Goal: Task Accomplishment & Management: Use online tool/utility

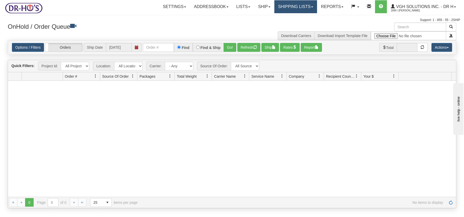
click at [302, 6] on link "Shipping lists" at bounding box center [295, 6] width 43 height 13
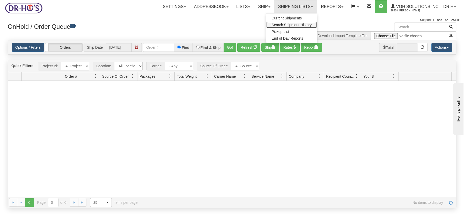
click at [296, 23] on span "Search Shipment History" at bounding box center [292, 25] width 40 height 4
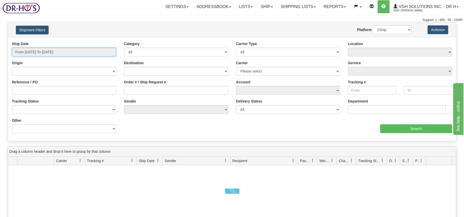
click at [72, 51] on input "From 08/10/2025 To 08/11/2025" at bounding box center [64, 52] width 104 height 9
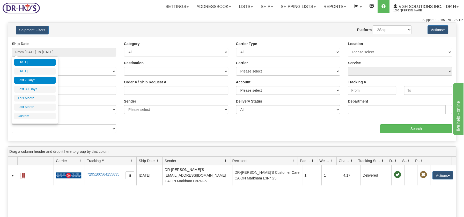
click at [34, 80] on li "Last 7 Days" at bounding box center [34, 80] width 41 height 7
type input "From 08/05/2025 To 08/11/2025"
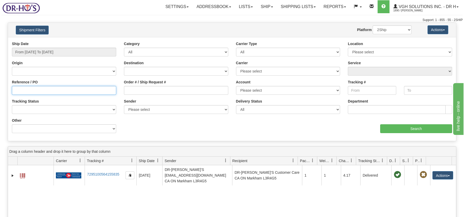
click at [53, 91] on input "Reference / PO" at bounding box center [64, 90] width 104 height 9
type input "1197982"
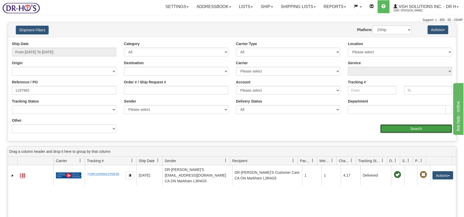
click at [420, 128] on input "Search" at bounding box center [416, 128] width 72 height 9
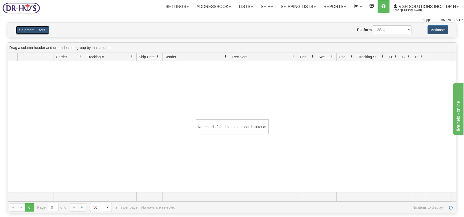
click at [42, 27] on button "Shipment Filters" at bounding box center [32, 30] width 33 height 9
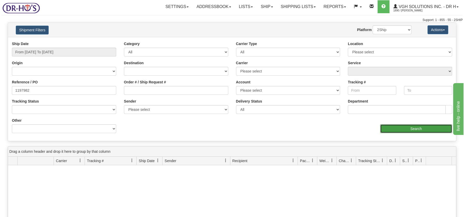
click at [407, 126] on input "Search" at bounding box center [416, 128] width 72 height 9
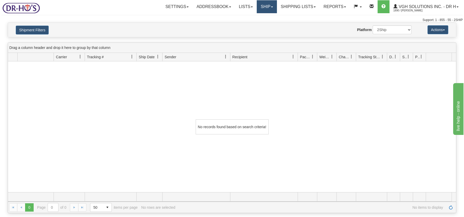
click at [260, 6] on link "Ship" at bounding box center [267, 6] width 20 height 13
click at [247, 18] on span "Ship Screen" at bounding box center [245, 18] width 20 height 4
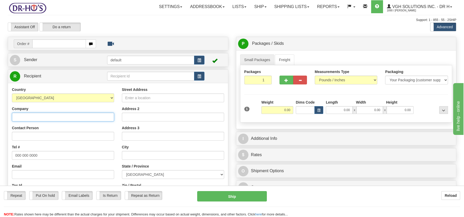
click at [44, 117] on input "Company" at bounding box center [63, 117] width 102 height 9
paste input "Lise Simard Ledroit"
type input "Lise Simard Ledroit"
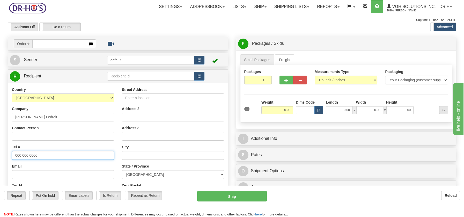
drag, startPoint x: 16, startPoint y: 155, endPoint x: 41, endPoint y: 154, distance: 25.1
click at [41, 154] on input "000 000 0000" at bounding box center [63, 155] width 102 height 9
paste input "418613085"
type input "4186130850"
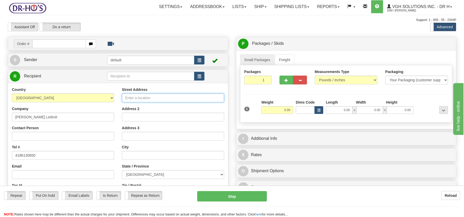
click at [128, 97] on input "Street Address" at bounding box center [173, 97] width 102 height 9
paste input "1180 DES GENEVRIERS, 250"
click at [168, 97] on input "1180 DES GENEVRIERS, 250" at bounding box center [173, 97] width 102 height 9
type input "1180 DES GENEVRIERS, #250"
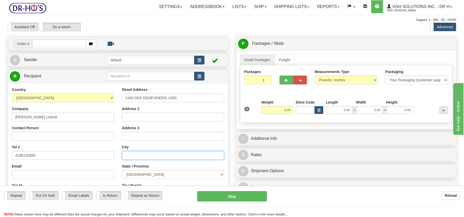
click at [130, 152] on input "text" at bounding box center [173, 155] width 102 height 9
paste input "Saint Felicien Quebec, G8K2Z8"
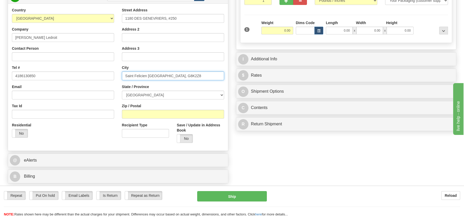
scroll to position [105, 0]
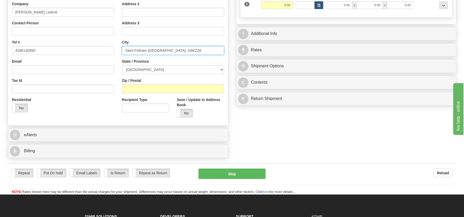
drag, startPoint x: 163, startPoint y: 48, endPoint x: 182, endPoint y: 47, distance: 19.0
click at [182, 47] on input "Saint Felicien Quebec, G8K2Z8" at bounding box center [173, 50] width 102 height 9
type input "Saint Felicien Quebec, G8K2Z8"
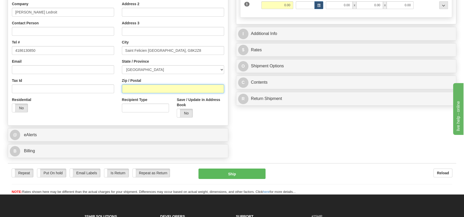
click at [131, 90] on input "Zip / Postal" at bounding box center [173, 88] width 102 height 9
paste input "G8K2Z8"
type input "G8K2Z8"
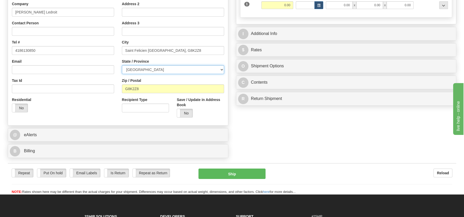
drag, startPoint x: 220, startPoint y: 68, endPoint x: 190, endPoint y: 71, distance: 30.2
click at [220, 68] on select "ALBERTA BRITISH COLUMBIA MANITOBA NEW BRUNSWICK NEWFOUNDLAND NOVA SCOTIA NUNAVU…" at bounding box center [173, 69] width 102 height 9
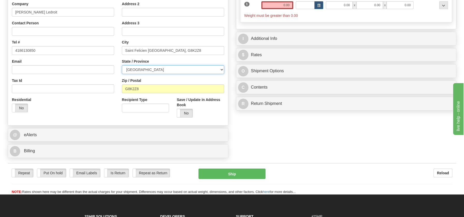
select select "QC"
click at [122, 65] on select "ALBERTA BRITISH COLUMBIA MANITOBA NEW BRUNSWICK NEWFOUNDLAND NOVA SCOTIA NUNAVU…" at bounding box center [173, 69] width 102 height 9
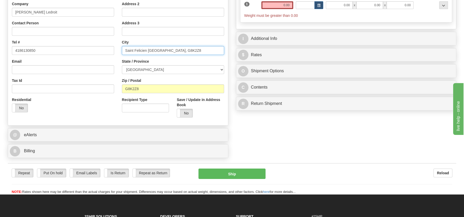
drag, startPoint x: 148, startPoint y: 47, endPoint x: 182, endPoint y: 47, distance: 33.4
click at [182, 47] on input "Saint Felicien Quebec, G8K2Z8" at bounding box center [173, 50] width 102 height 9
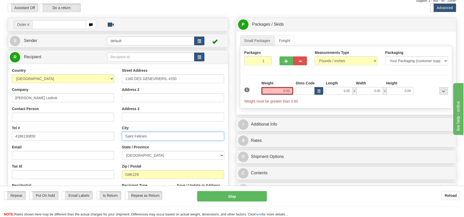
scroll to position [18, 0]
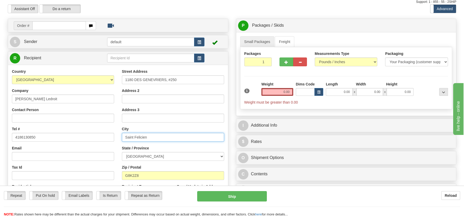
type input "Saint Felicien"
drag, startPoint x: 288, startPoint y: 91, endPoint x: 300, endPoint y: 90, distance: 11.4
click at [300, 90] on div "1 Weight 0.00 Dims Code 0.00" at bounding box center [346, 93] width 207 height 23
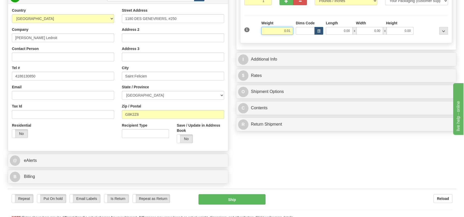
scroll to position [89, 0]
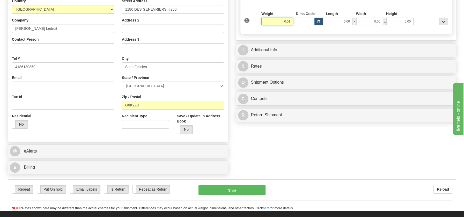
type input "0.01"
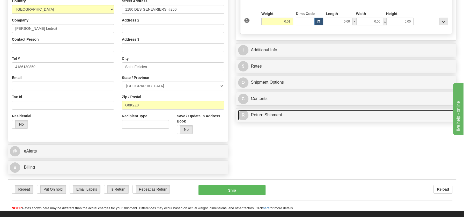
click at [259, 114] on div "P Packages / Skids 1 Packages - Weight: 0.00 Lbs 1 Skids - Weight: NaN Lbs Ship…" at bounding box center [346, 36] width 228 height 176
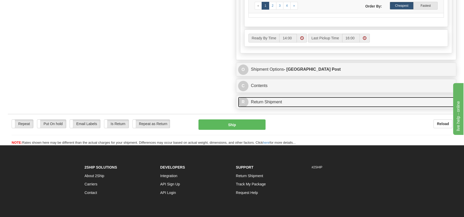
scroll to position [324, 0]
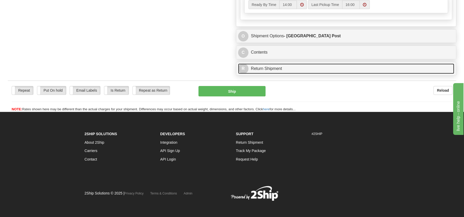
click at [251, 65] on link "R Return Shipment" at bounding box center [346, 68] width 216 height 11
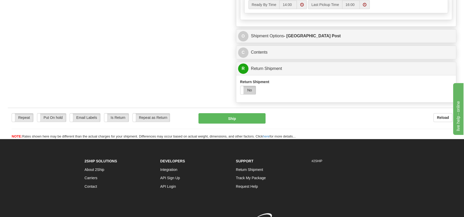
click at [250, 91] on label "No" at bounding box center [248, 90] width 16 height 8
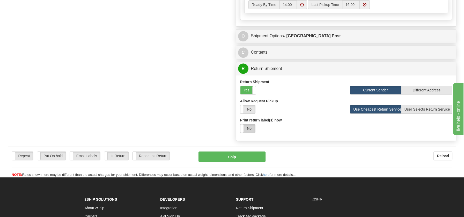
click at [251, 127] on label "No" at bounding box center [247, 128] width 15 height 8
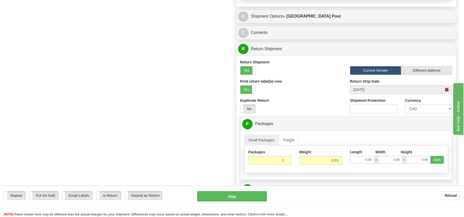
scroll to position [408, 0]
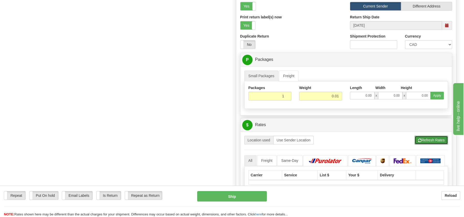
click at [436, 136] on button "Refresh Rates" at bounding box center [431, 140] width 33 height 9
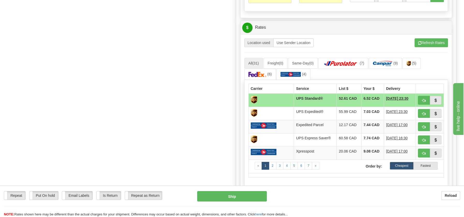
scroll to position [472, 0]
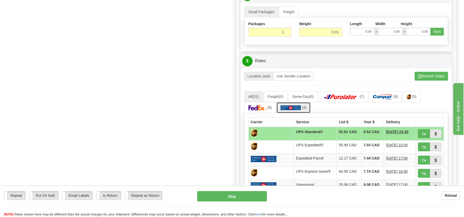
click at [289, 105] on img at bounding box center [291, 107] width 20 height 5
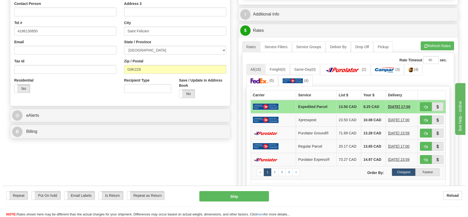
scroll to position [139, 0]
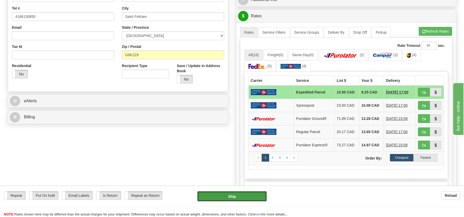
click at [229, 193] on button "Ship" at bounding box center [232, 196] width 70 height 10
type input "DOM.EP"
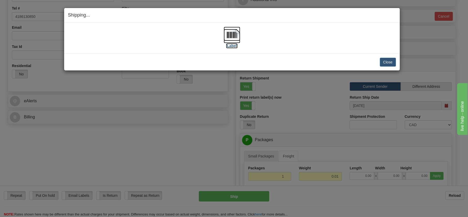
click at [233, 37] on img at bounding box center [232, 35] width 17 height 17
click at [387, 61] on button "Close" at bounding box center [388, 62] width 16 height 9
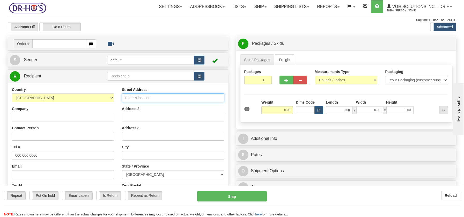
click at [128, 98] on input "Street Address" at bounding box center [173, 97] width 102 height 9
paste input "751 RUE DU GERMOIR QUEBEC Quebec, G2J1T4"
type input "751 RUE DU GERMOIR QUEBEC Quebec, G2J1T4"
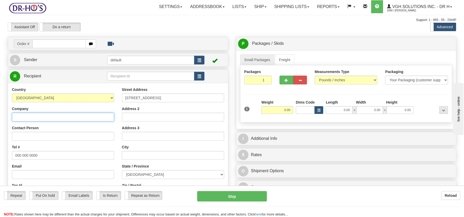
click at [23, 117] on input "Company" at bounding box center [63, 117] width 102 height 9
paste input "Dorothy Ouellet"
type input "Dorothy Ouellet"
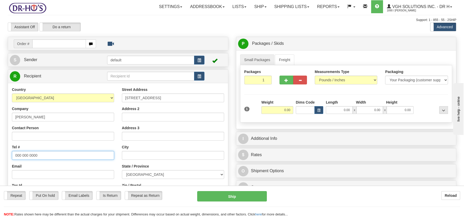
drag, startPoint x: 15, startPoint y: 159, endPoint x: 45, endPoint y: 159, distance: 29.5
click at [45, 159] on div "000 000 0000" at bounding box center [63, 155] width 102 height 9
drag, startPoint x: 45, startPoint y: 159, endPoint x: 19, endPoint y: 157, distance: 26.0
click at [19, 157] on input "000 000 0000" at bounding box center [63, 155] width 102 height 9
paste input "4185204318"
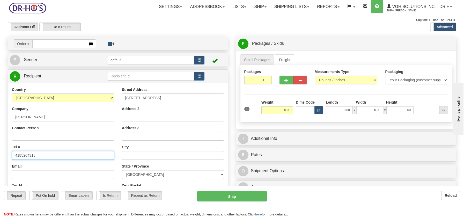
type input "4185204318"
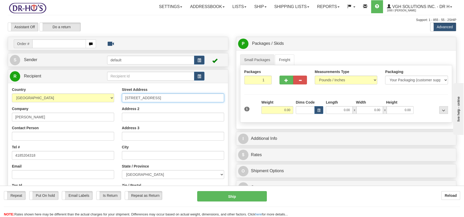
drag, startPoint x: 166, startPoint y: 98, endPoint x: 213, endPoint y: 98, distance: 46.8
click at [213, 98] on input "751 RUE DU GERMOIR QUEBEC Quebec, G2J1T4" at bounding box center [173, 97] width 102 height 9
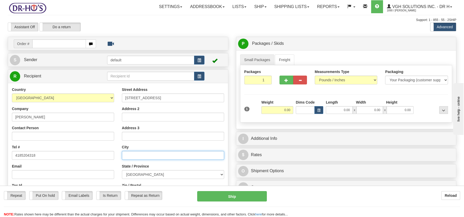
click at [138, 156] on input "text" at bounding box center [173, 155] width 102 height 9
paste input "QUEBEC Quebec, G2J1T4"
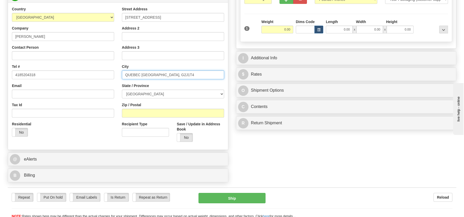
scroll to position [82, 0]
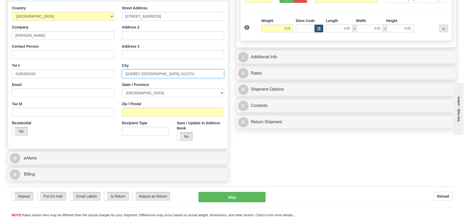
drag, startPoint x: 157, startPoint y: 74, endPoint x: 171, endPoint y: 72, distance: 14.3
click at [171, 72] on input "QUEBEC Quebec, G2J1T4" at bounding box center [173, 73] width 102 height 9
type input "QUEBEC Quebec, G2J1T4"
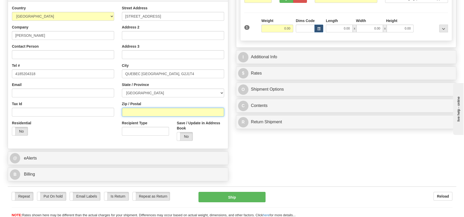
click at [145, 108] on input "Zip / Postal" at bounding box center [173, 112] width 102 height 9
paste input "G2J1T4"
type input "G2J1T4"
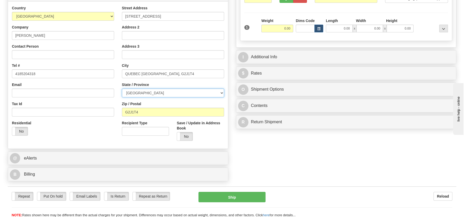
drag, startPoint x: 218, startPoint y: 92, endPoint x: 209, endPoint y: 94, distance: 10.1
click at [218, 92] on select "ALBERTA BRITISH COLUMBIA MANITOBA NEW BRUNSWICK NEWFOUNDLAND NOVA SCOTIA NUNAVU…" at bounding box center [173, 93] width 102 height 9
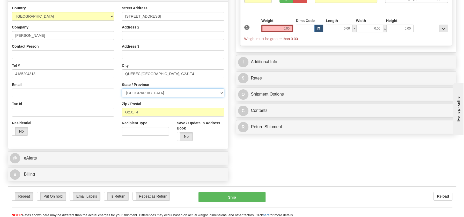
select select "QC"
click at [122, 89] on select "ALBERTA BRITISH COLUMBIA MANITOBA NEW BRUNSWICK NEWFOUNDLAND NOVA SCOTIA NUNAVU…" at bounding box center [173, 93] width 102 height 9
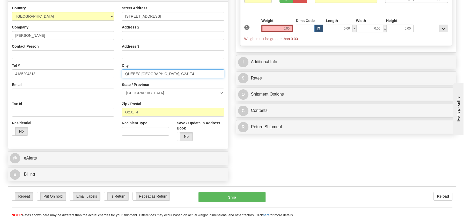
drag, startPoint x: 142, startPoint y: 72, endPoint x: 178, endPoint y: 75, distance: 36.1
click at [178, 75] on input "QUEBEC Quebec, G2J1T4" at bounding box center [173, 73] width 102 height 9
type input "[GEOGRAPHIC_DATA]"
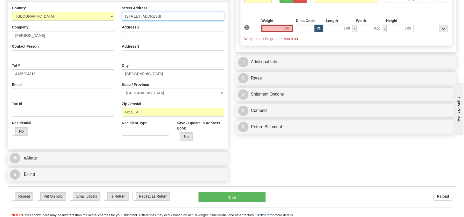
drag, startPoint x: 165, startPoint y: 14, endPoint x: 221, endPoint y: 18, distance: 56.0
click at [221, 18] on input "751 RUE DU GERMOIR QUEBEC Quebec, G2J1T4" at bounding box center [173, 16] width 102 height 9
type input "751 RUE DU GERMOIR"
drag, startPoint x: 290, startPoint y: 28, endPoint x: 296, endPoint y: 28, distance: 6.5
click at [296, 28] on div "1 Weight 0.00 Dims Code 0.00" at bounding box center [346, 29] width 207 height 23
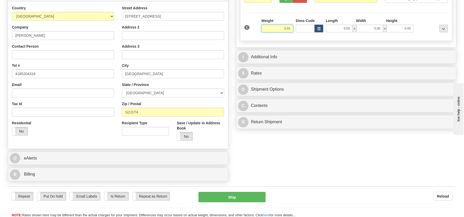
type input "0.01"
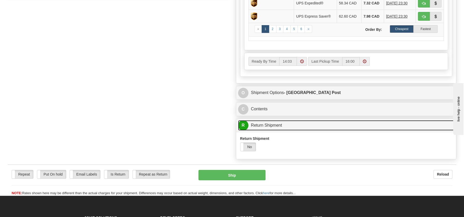
scroll to position [301, 0]
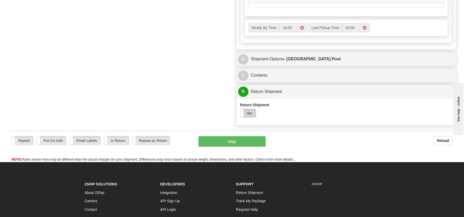
click at [248, 109] on label "No" at bounding box center [248, 113] width 16 height 8
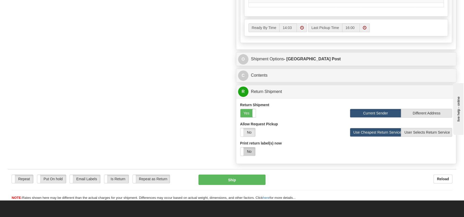
click at [250, 150] on label "No" at bounding box center [247, 151] width 15 height 8
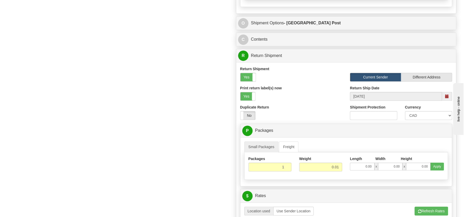
scroll to position [511, 0]
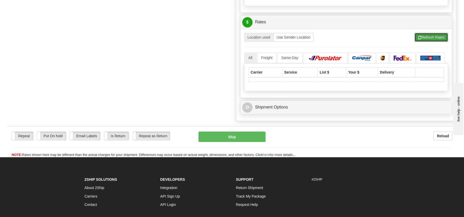
drag, startPoint x: 422, startPoint y: 34, endPoint x: 422, endPoint y: 45, distance: 11.1
click at [422, 33] on button "Refresh Rates" at bounding box center [431, 37] width 33 height 9
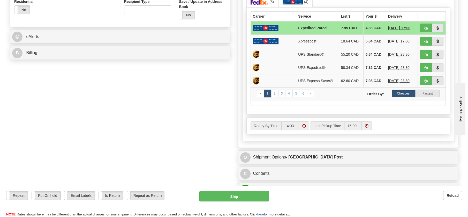
scroll to position [185, 0]
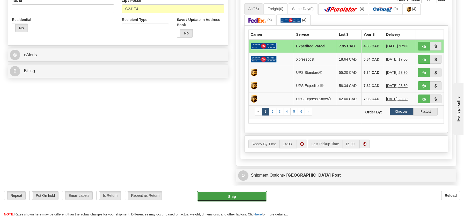
click at [238, 199] on button "Ship" at bounding box center [232, 196] width 70 height 10
type input "DOM.EP"
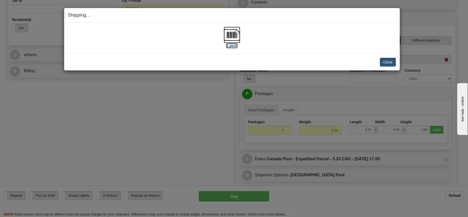
click at [224, 28] on img at bounding box center [232, 35] width 17 height 17
click at [384, 62] on button "Close" at bounding box center [388, 62] width 16 height 9
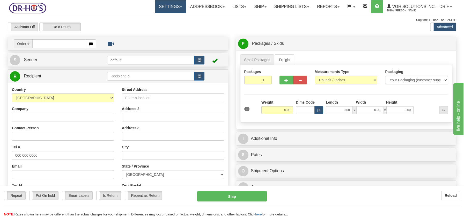
click at [177, 6] on link "Settings" at bounding box center [170, 6] width 31 height 13
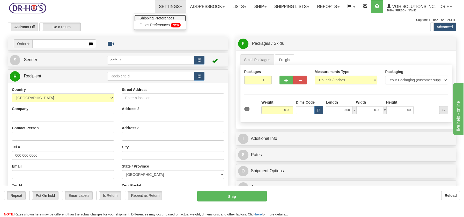
click at [165, 16] on link "Shipping Preferences" at bounding box center [160, 18] width 52 height 7
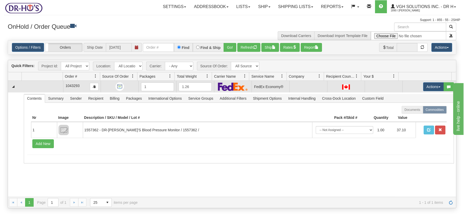
click at [54, 85] on td at bounding box center [41, 87] width 41 height 12
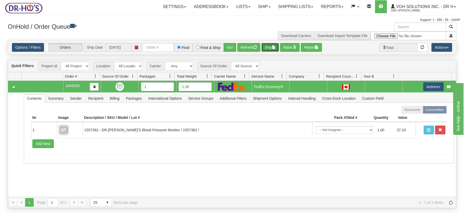
click at [272, 48] on button "Ship" at bounding box center [270, 47] width 18 height 9
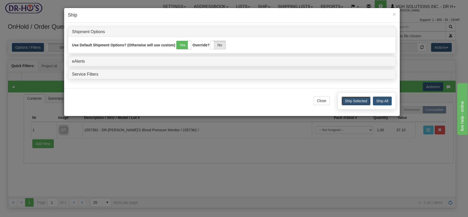
click at [355, 100] on button "Ship Selected" at bounding box center [356, 101] width 29 height 9
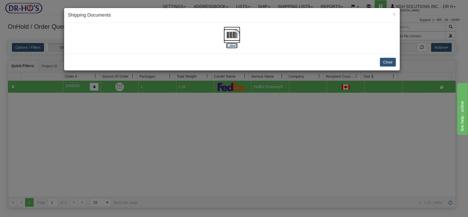
click at [231, 36] on img at bounding box center [232, 35] width 17 height 17
click at [385, 63] on button "Close" at bounding box center [388, 62] width 16 height 9
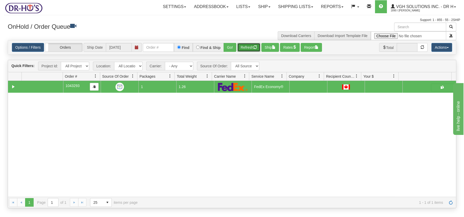
click at [250, 47] on button "Refresh" at bounding box center [248, 47] width 23 height 9
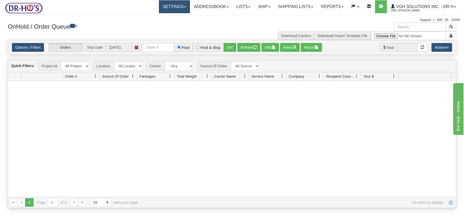
click at [184, 6] on span at bounding box center [185, 6] width 2 height 1
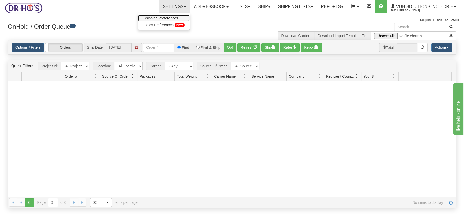
click at [164, 18] on span "Shipping Preferences" at bounding box center [160, 18] width 35 height 4
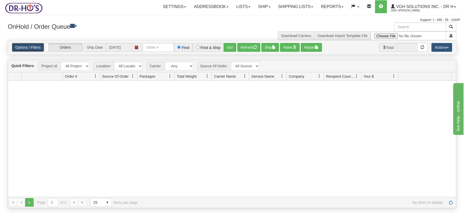
click at [29, 45] on link "Options / Filters" at bounding box center [28, 47] width 32 height 9
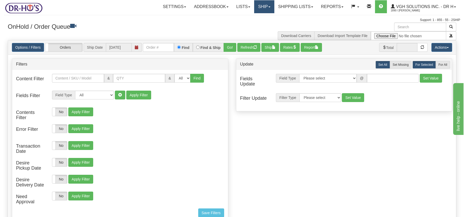
click at [260, 5] on link "Ship" at bounding box center [264, 6] width 20 height 13
click at [265, 24] on span "OnHold / Order Queue" at bounding box center [250, 25] width 36 height 4
